Goal: Transaction & Acquisition: Purchase product/service

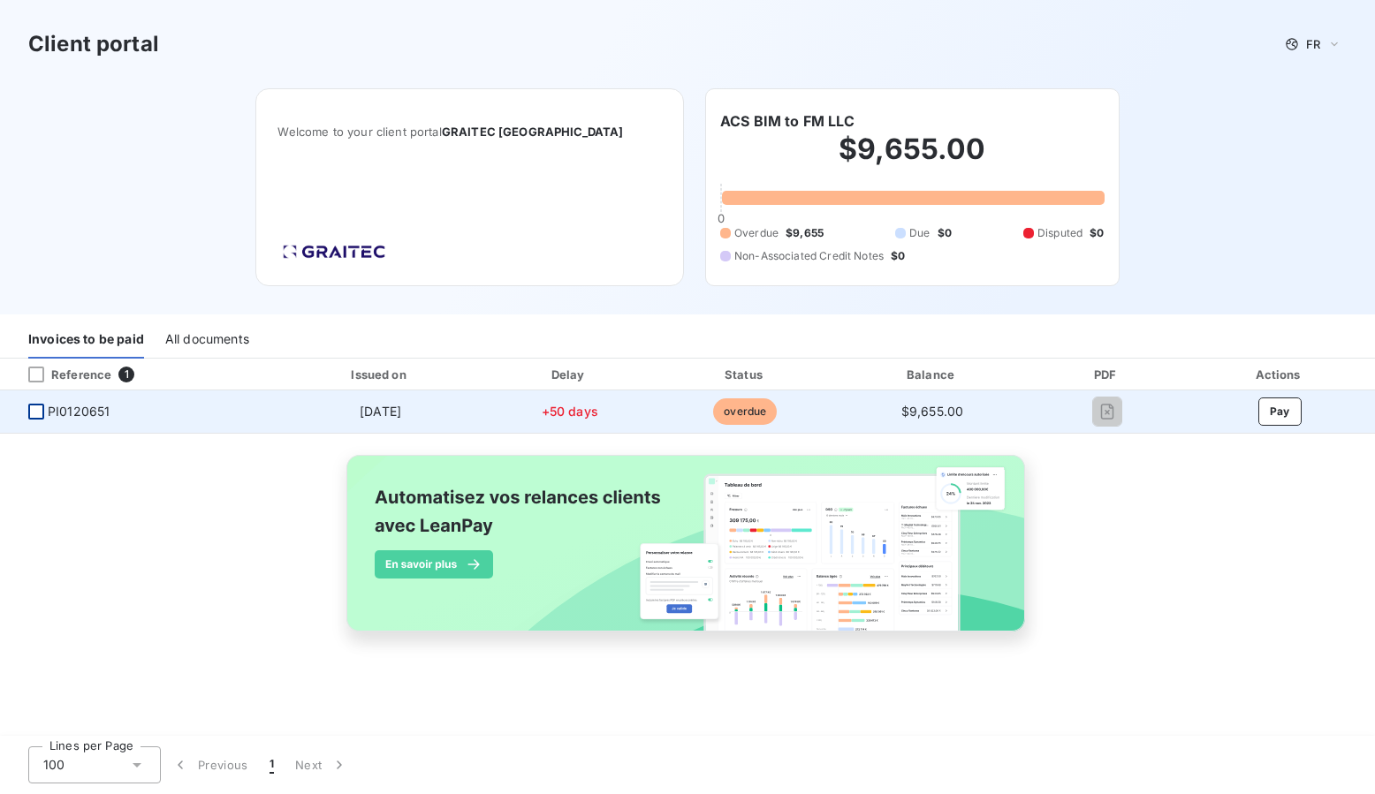
click at [42, 409] on div at bounding box center [36, 412] width 16 height 16
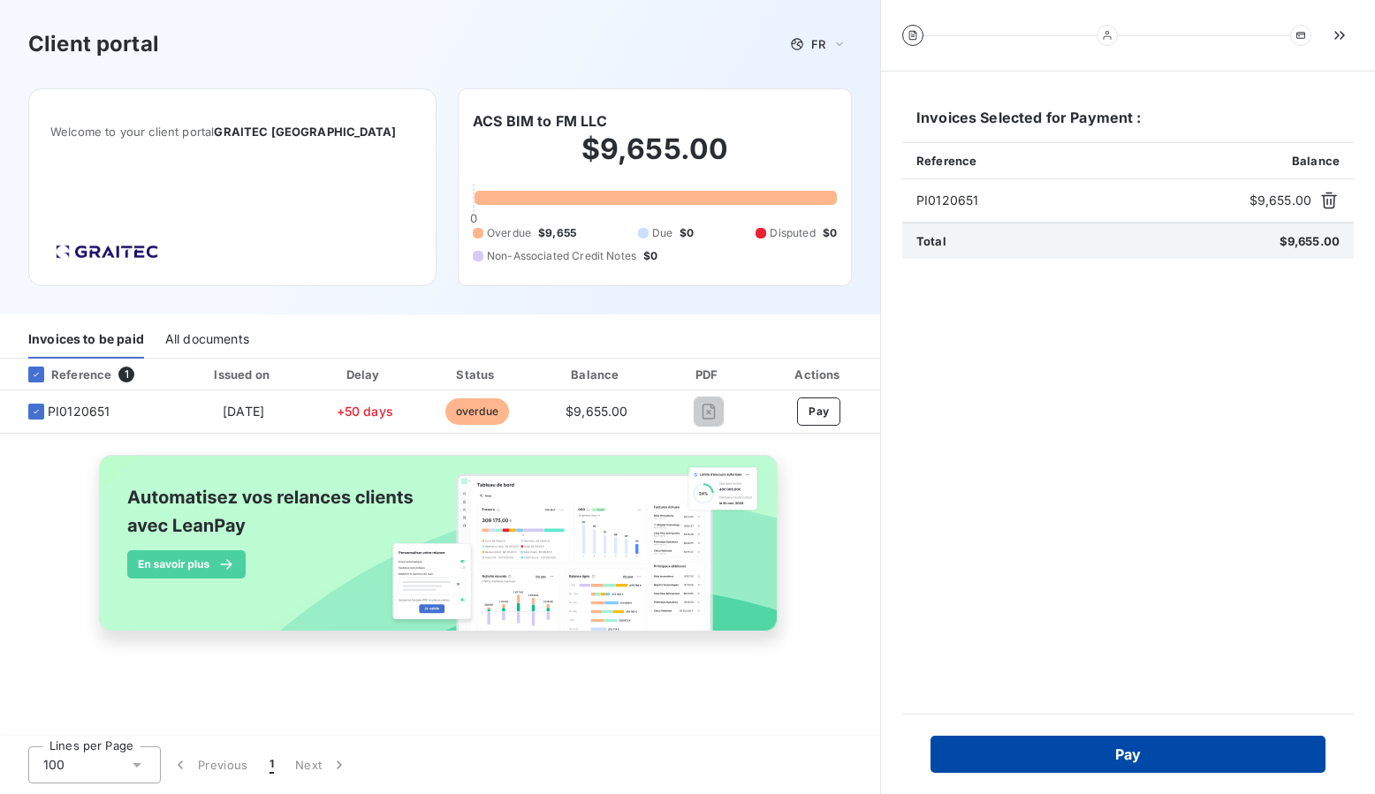
click at [1144, 752] on button "Pay" at bounding box center [1128, 754] width 395 height 37
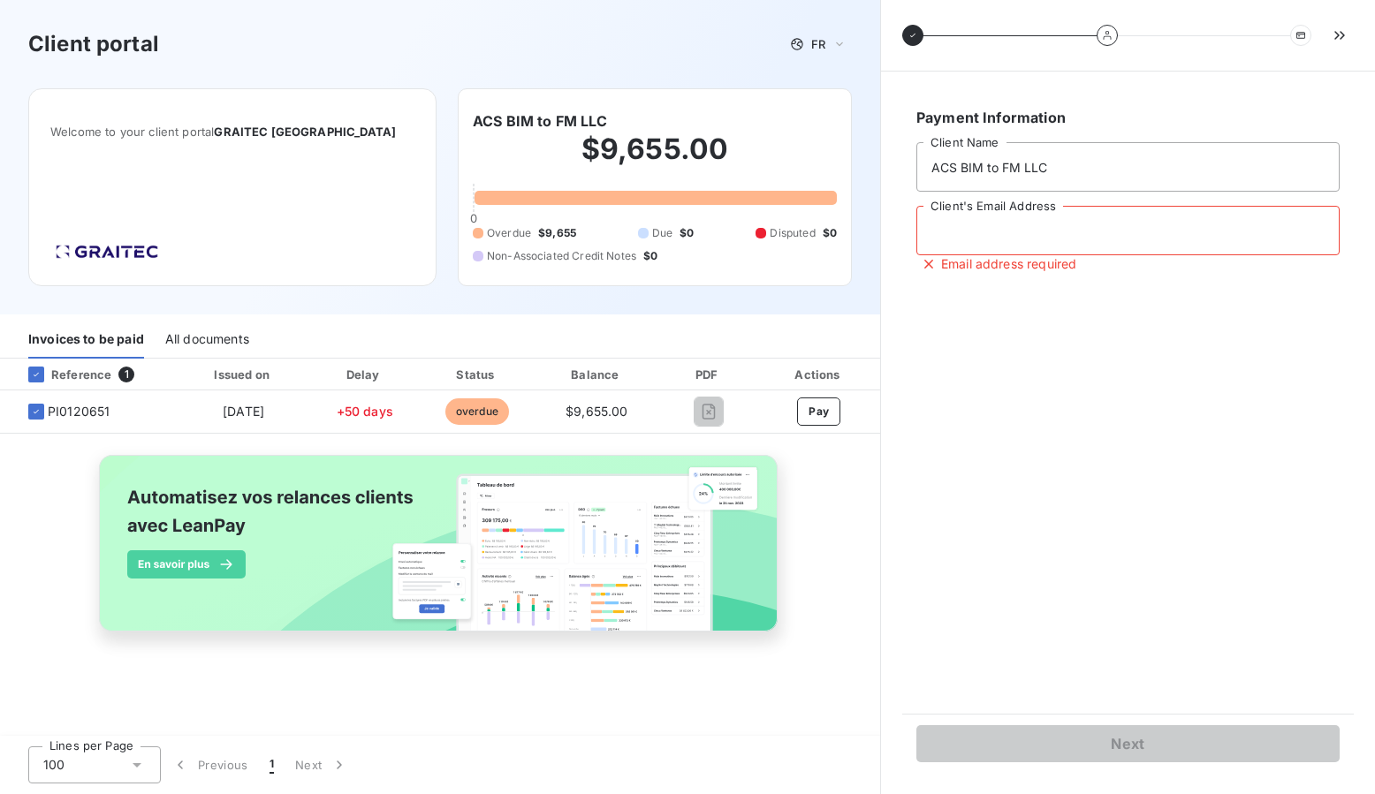
click at [1054, 240] on input "Client's Email Address" at bounding box center [1127, 230] width 423 height 49
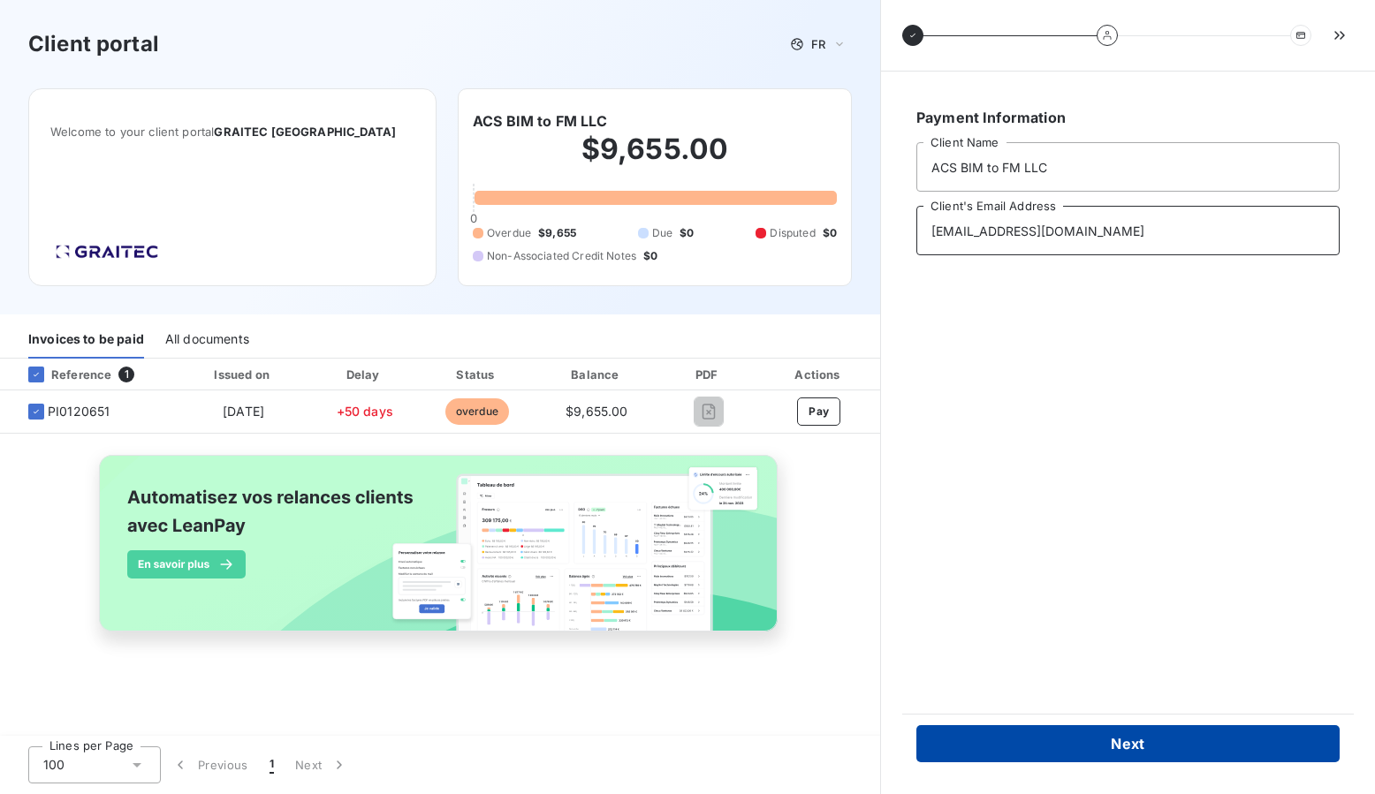
type input "[EMAIL_ADDRESS][DOMAIN_NAME]"
click at [1113, 744] on button "Next" at bounding box center [1127, 744] width 423 height 37
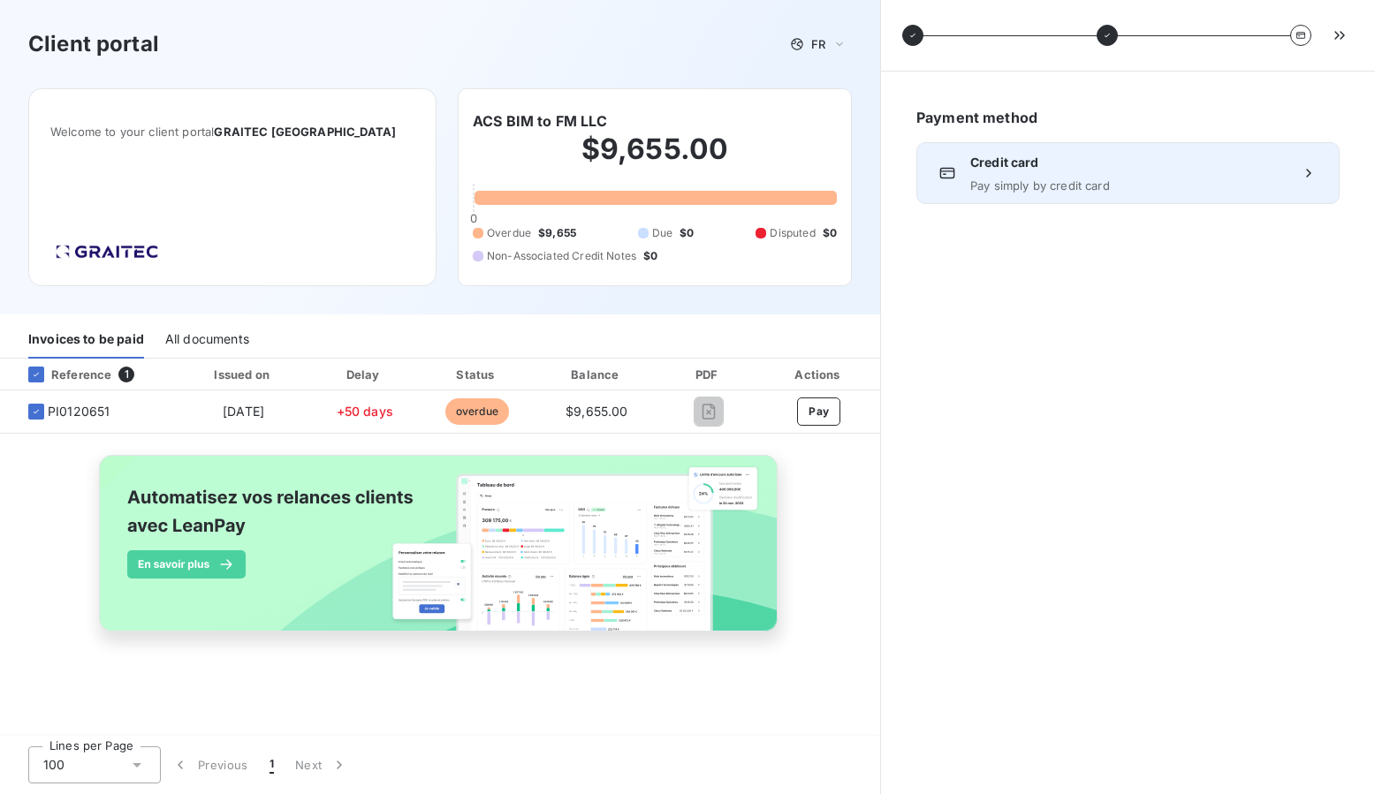
click at [1307, 176] on icon at bounding box center [1308, 173] width 4 height 8
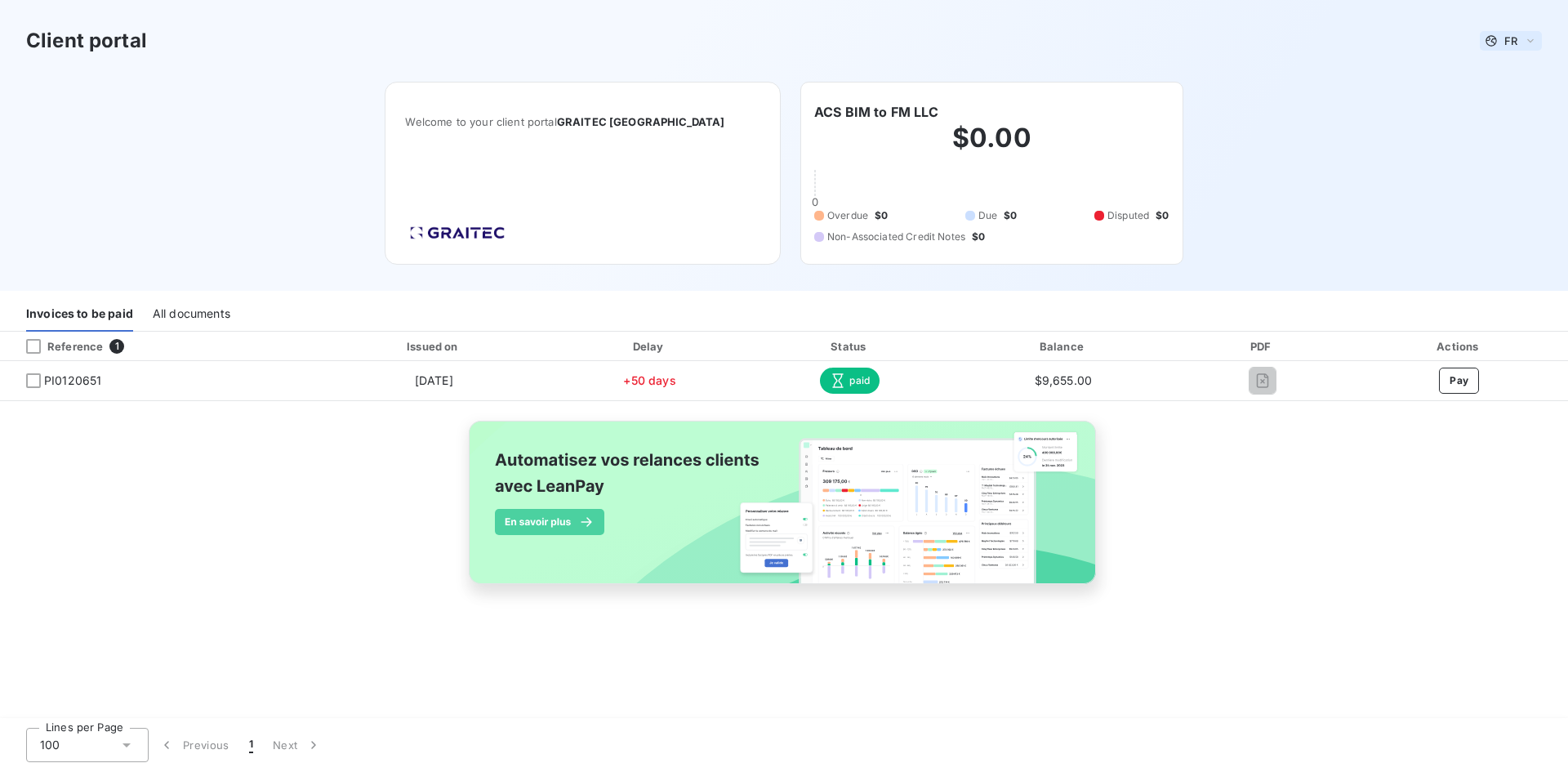
click at [1527, 37] on icon at bounding box center [1530, 41] width 13 height 17
click at [1504, 106] on span "English" at bounding box center [1513, 104] width 38 height 16
click at [294, 186] on div "Client portal EN Welcome to your client portal GRAITEC [GEOGRAPHIC_DATA] ACS BI…" at bounding box center [784, 145] width 1568 height 291
